Goal: Task Accomplishment & Management: Manage account settings

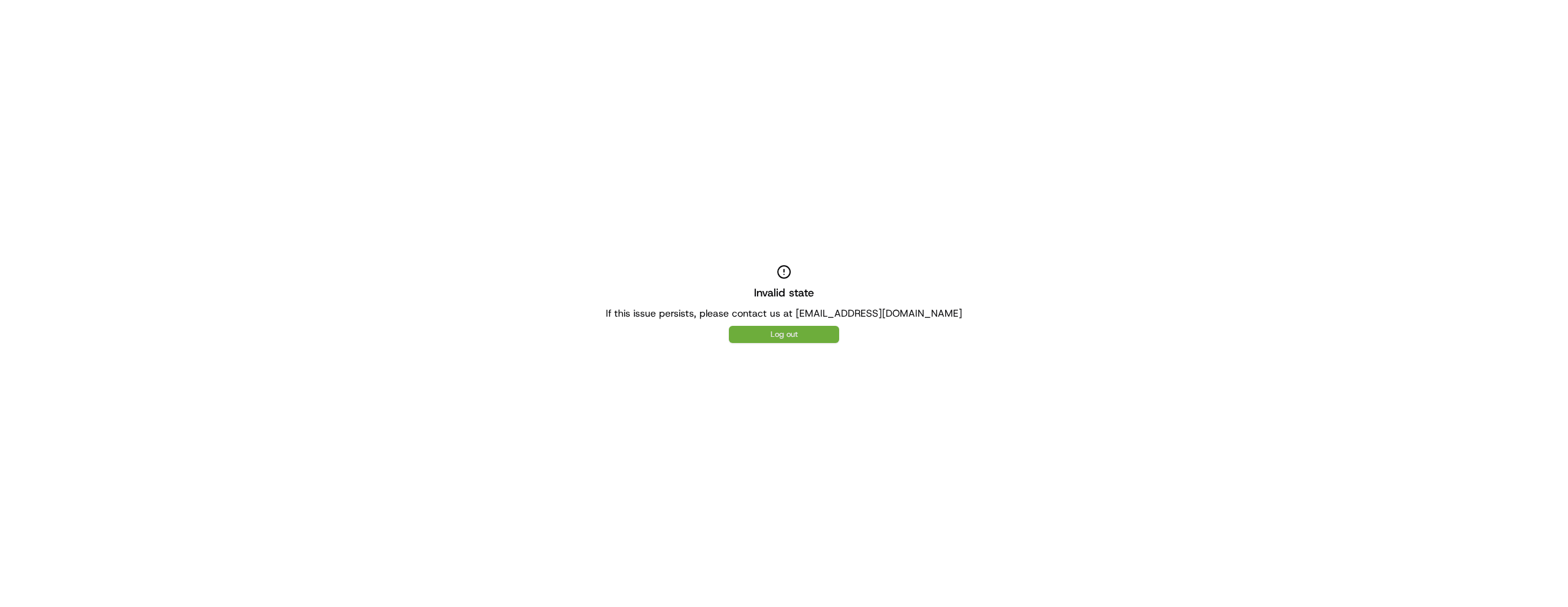
click at [785, 336] on button "Log out" at bounding box center [784, 334] width 110 height 17
